Goal: Information Seeking & Learning: Learn about a topic

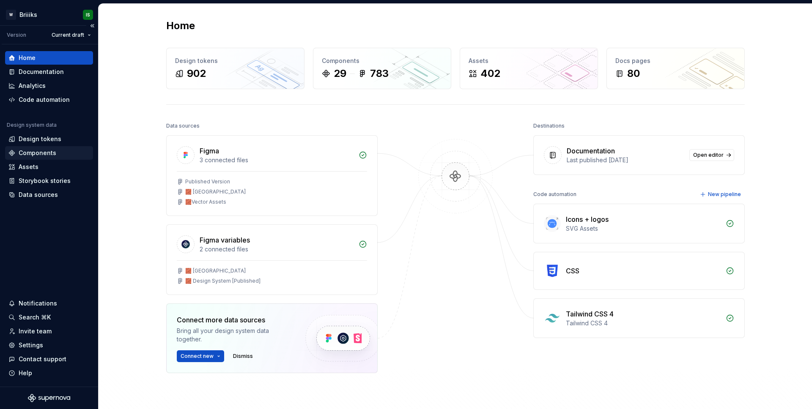
click at [52, 149] on div "Components" at bounding box center [38, 153] width 38 height 8
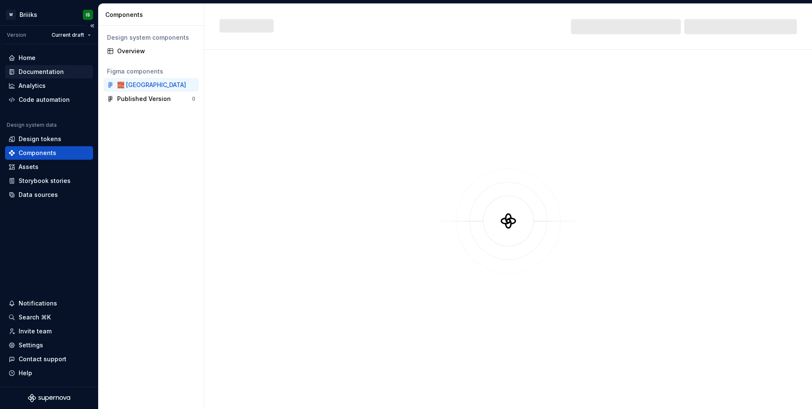
click at [49, 73] on div "Documentation" at bounding box center [41, 72] width 45 height 8
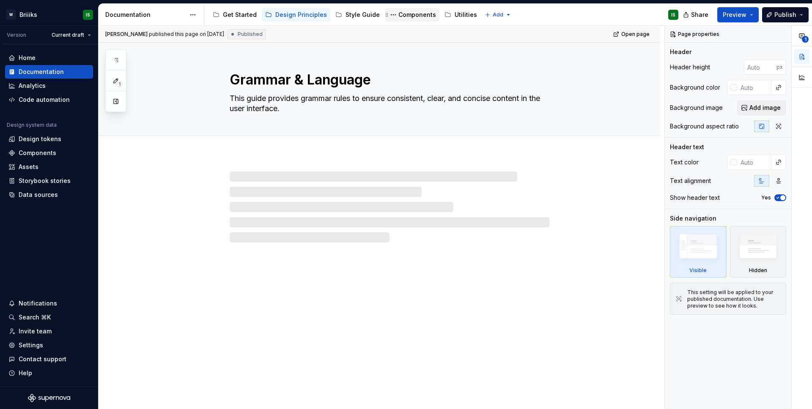
click at [405, 12] on div "Components" at bounding box center [417, 15] width 38 height 8
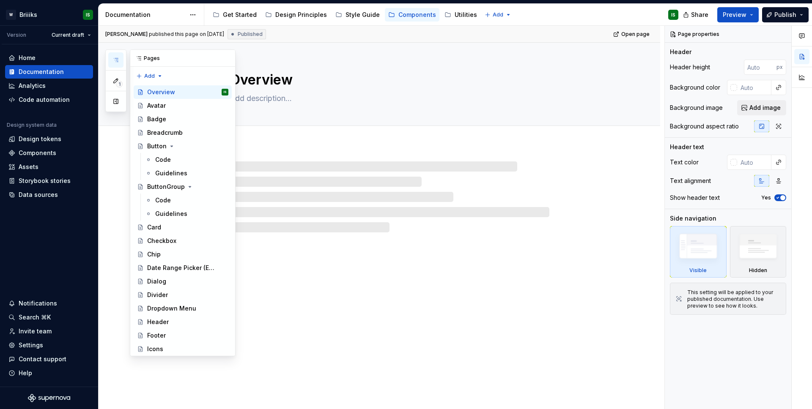
click at [118, 60] on icon "button" at bounding box center [115, 60] width 7 height 7
click at [160, 118] on div "Badge" at bounding box center [156, 119] width 19 height 8
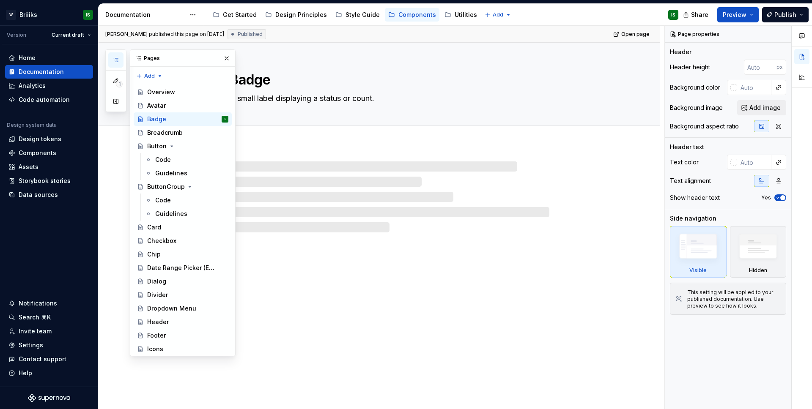
click at [321, 153] on div at bounding box center [378, 189] width 561 height 88
click at [221, 57] on button "button" at bounding box center [227, 58] width 12 height 12
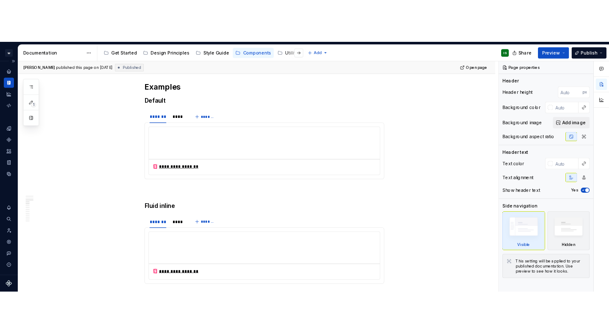
scroll to position [706, 0]
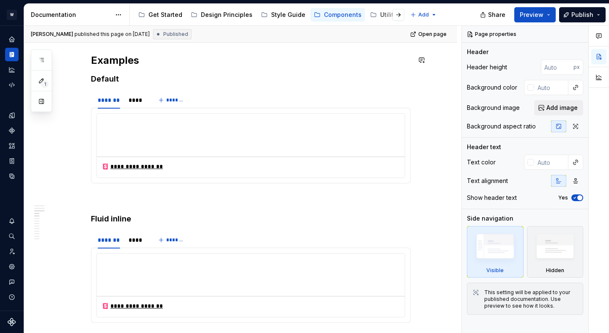
type textarea "*"
